Goal: Entertainment & Leisure: Consume media (video, audio)

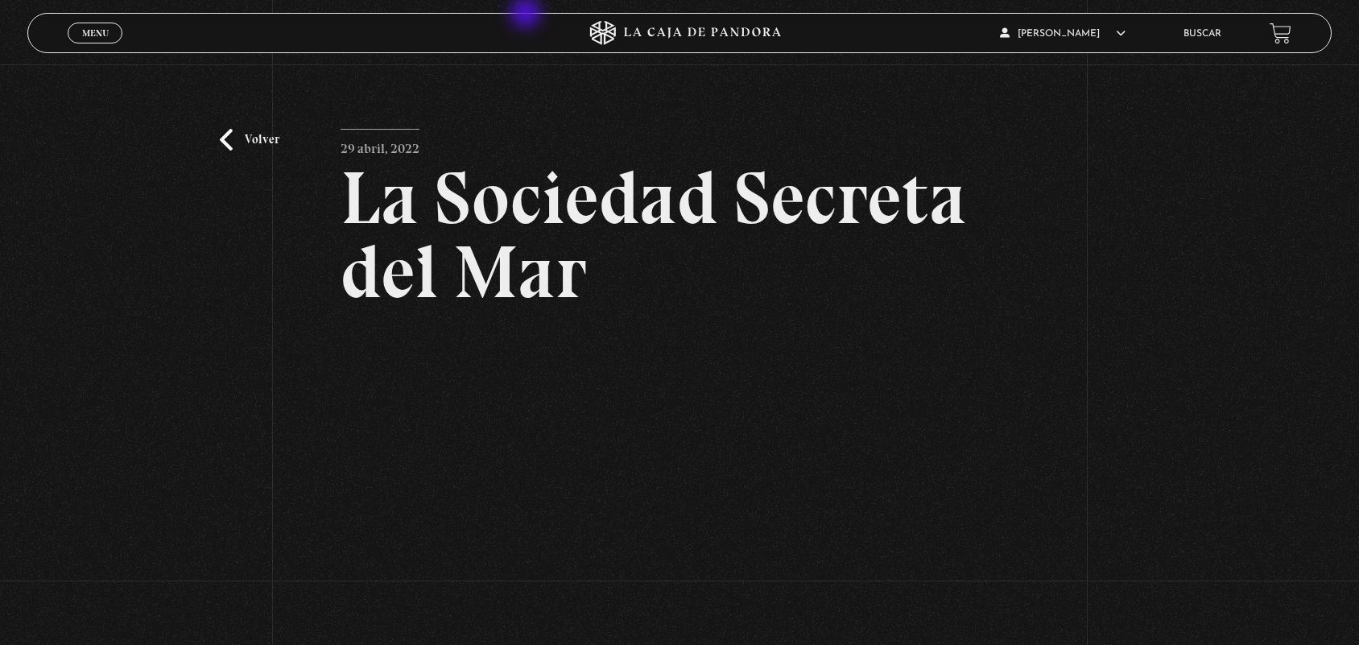
scroll to position [228, 0]
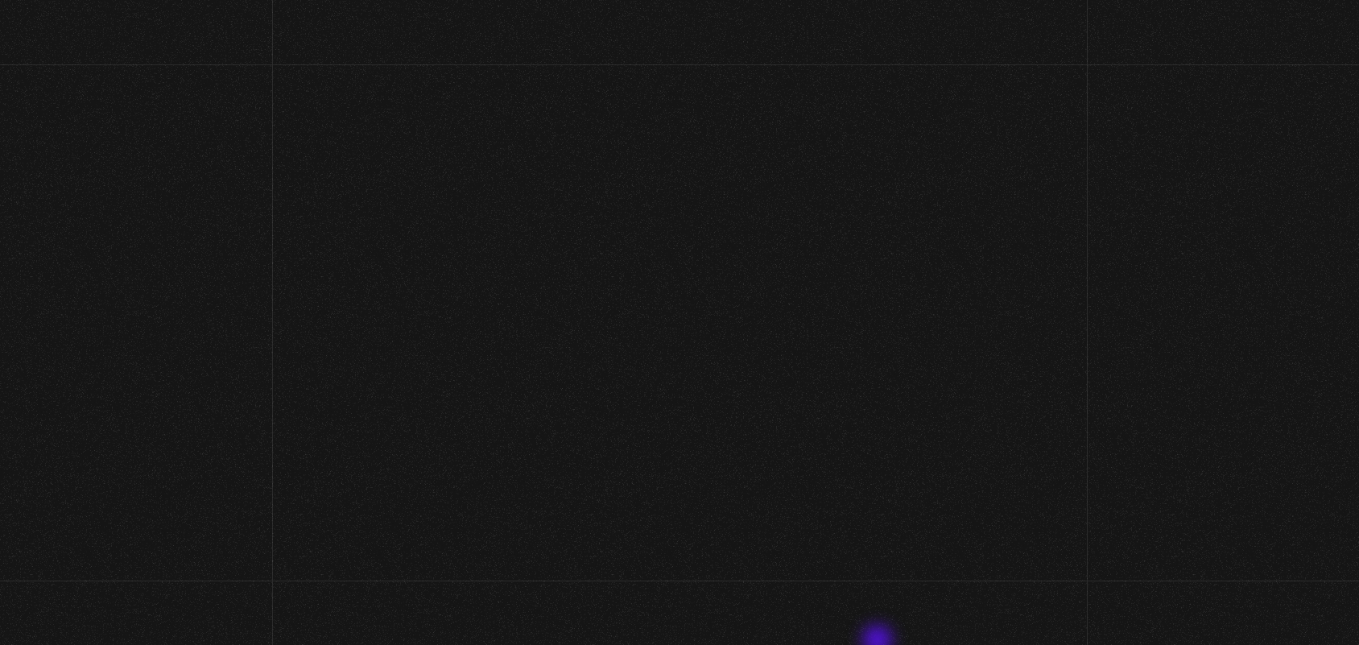
scroll to position [200, 0]
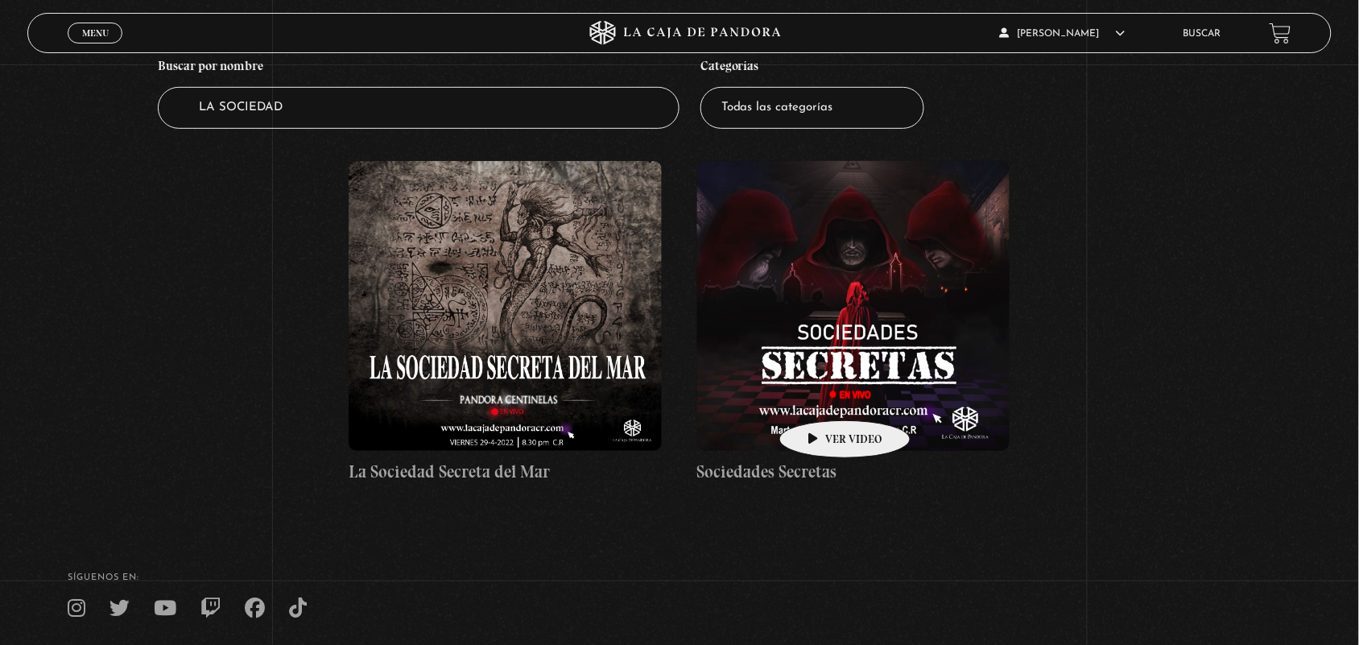
click at [819, 396] on figure at bounding box center [853, 306] width 313 height 290
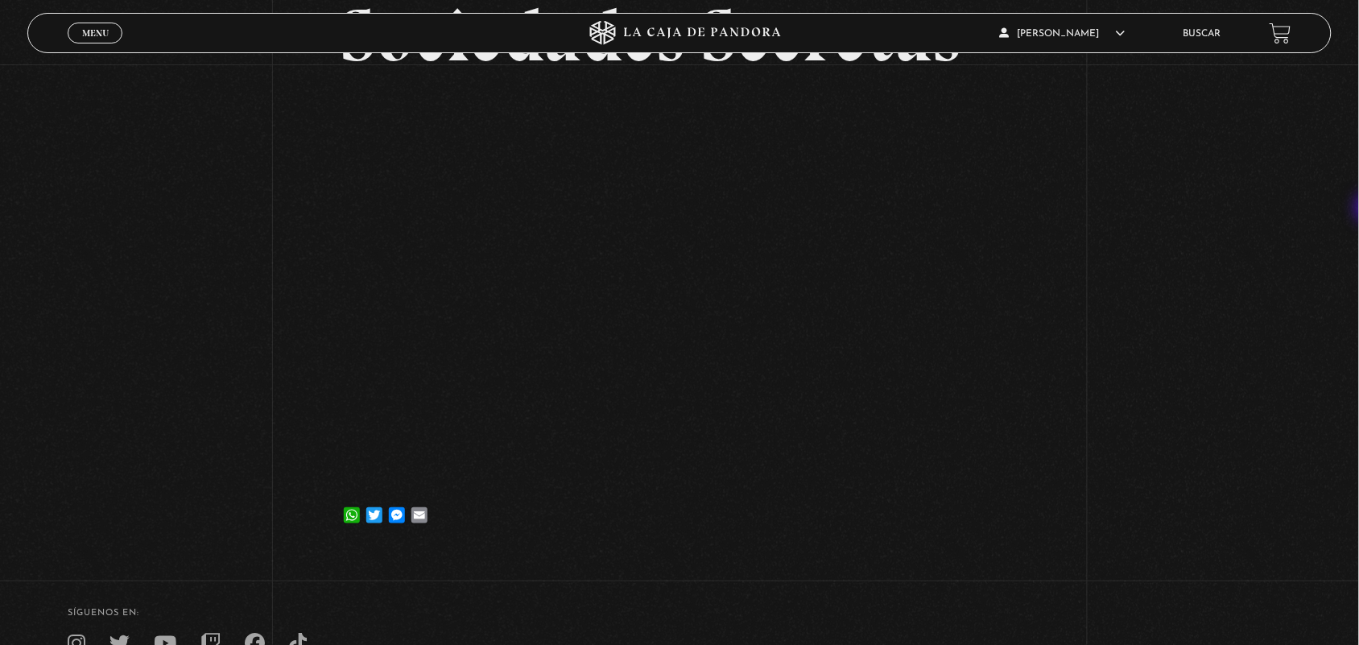
scroll to position [171, 0]
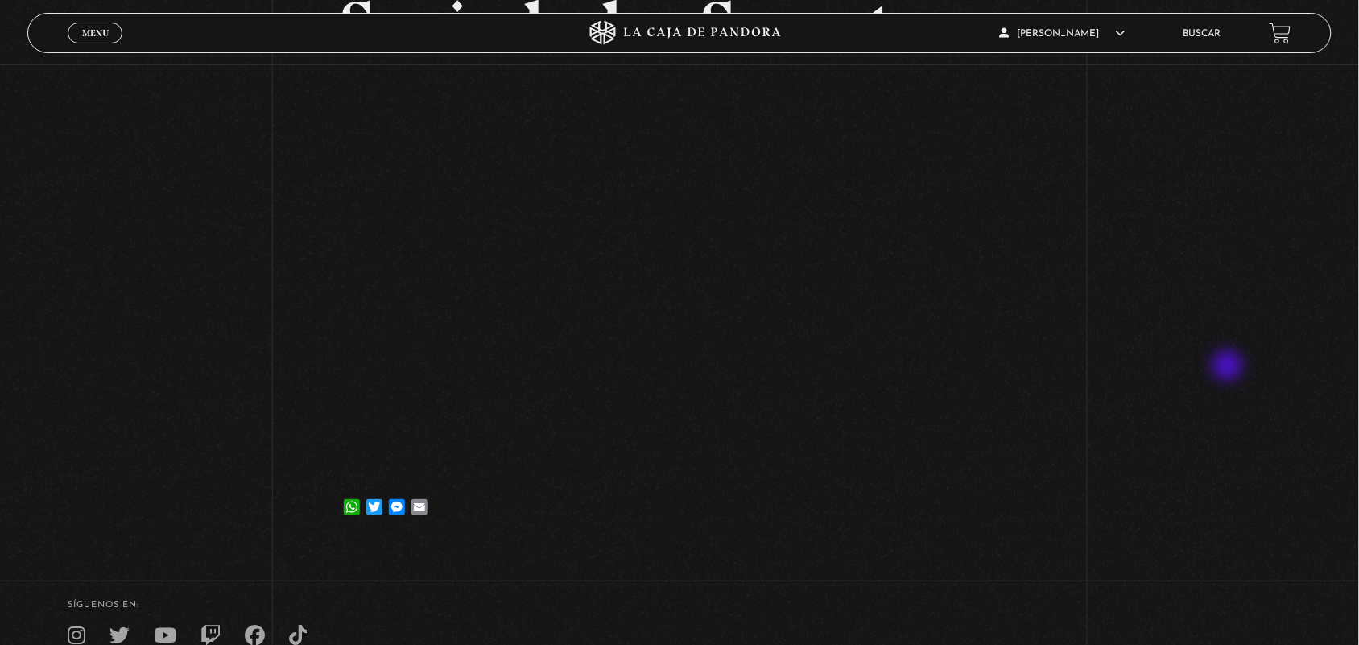
click at [1229, 368] on div "Volver [DATE] Sociedades Secretas WhatsApp Twitter Messenger Email" at bounding box center [679, 219] width 1359 height 650
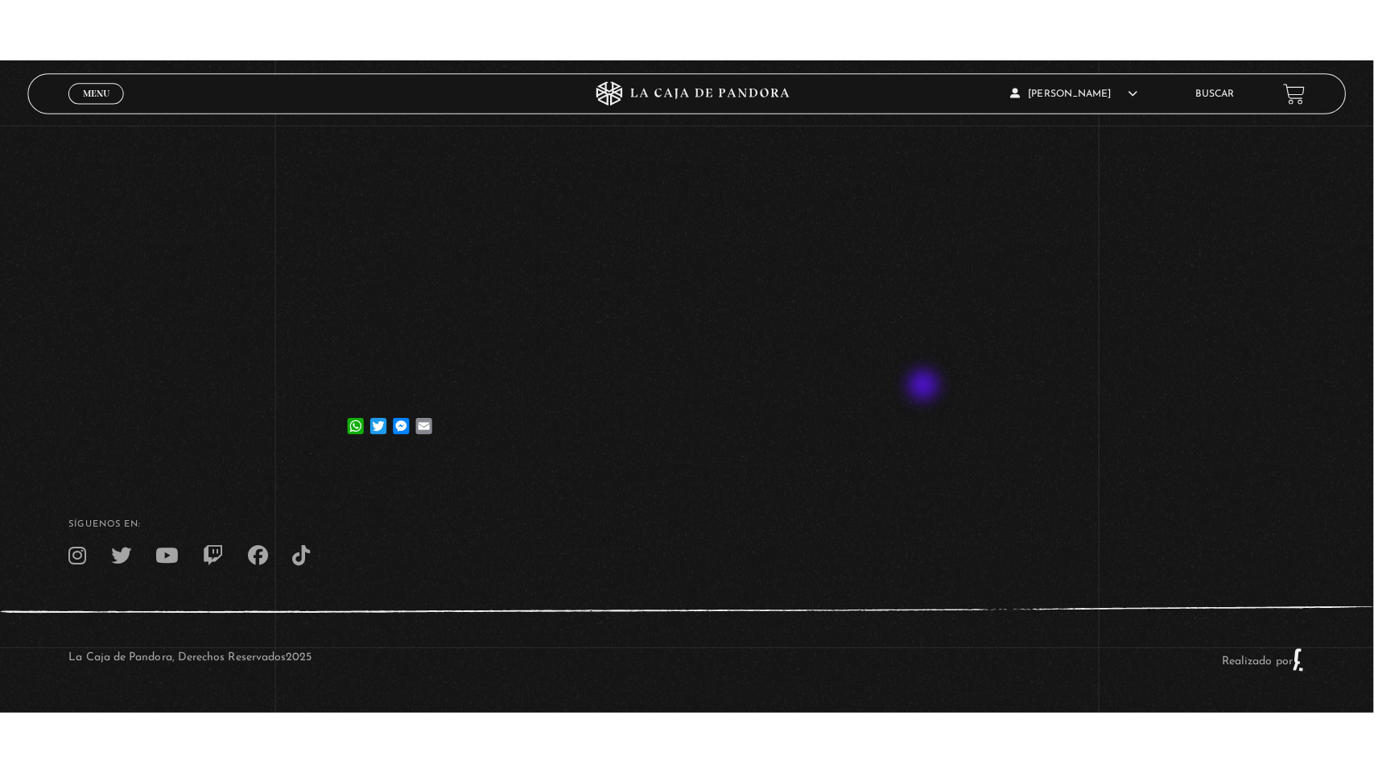
scroll to position [218, 0]
